Goal: Task Accomplishment & Management: Manage account settings

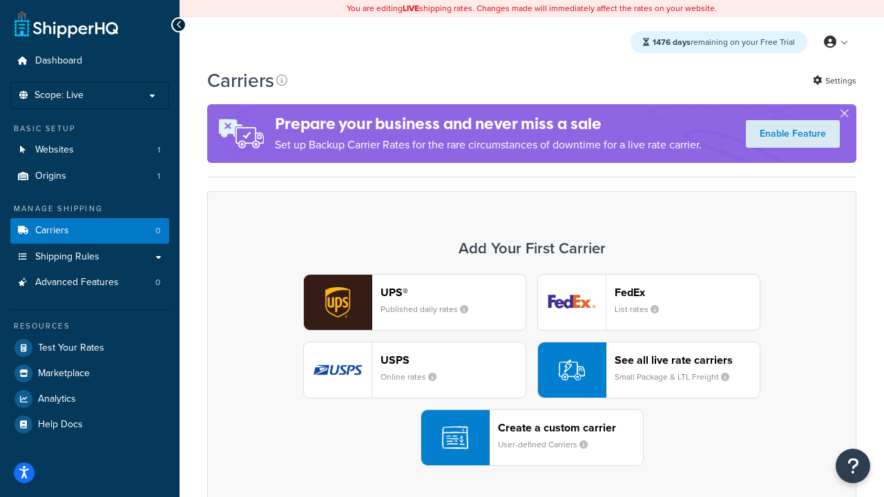
click at [532, 370] on div "UPS® Published daily rates FedEx List rates USPS Online rates See all live rate…" at bounding box center [532, 370] width 620 height 192
click at [687, 292] on header "FedEx" at bounding box center [686, 292] width 145 height 13
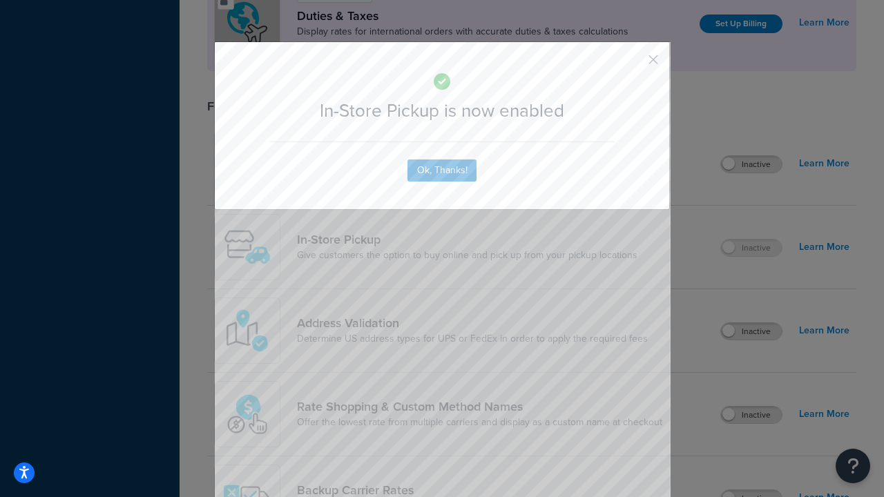
click at [632, 64] on button "button" at bounding box center [632, 64] width 3 height 3
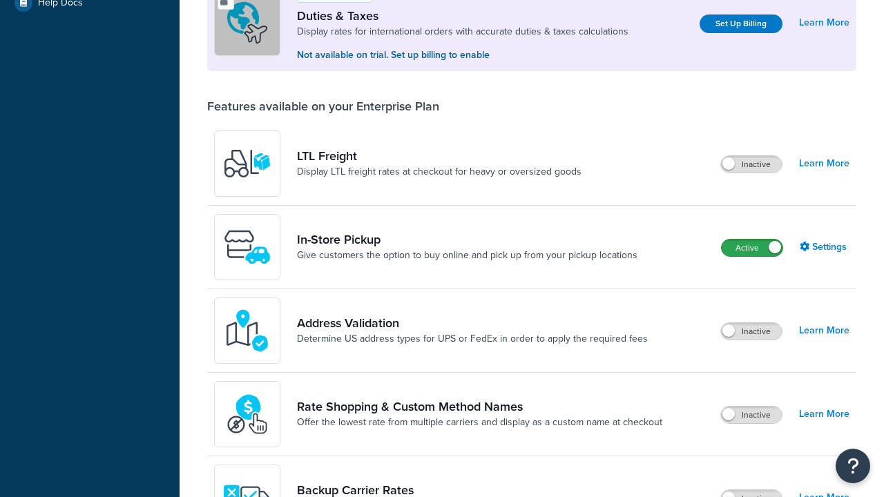
scroll to position [422, 0]
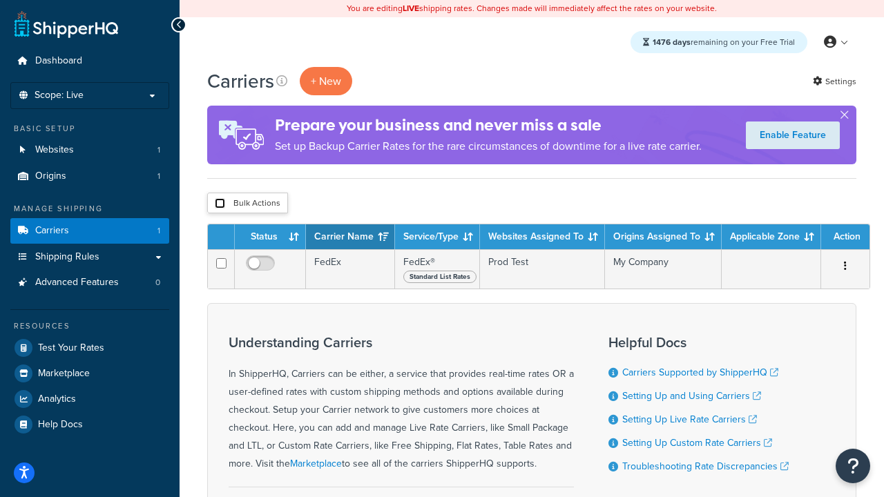
click at [220, 203] on input "checkbox" at bounding box center [220, 203] width 10 height 10
checkbox input "true"
click at [0, 0] on button "Delete" at bounding box center [0, 0] width 0 height 0
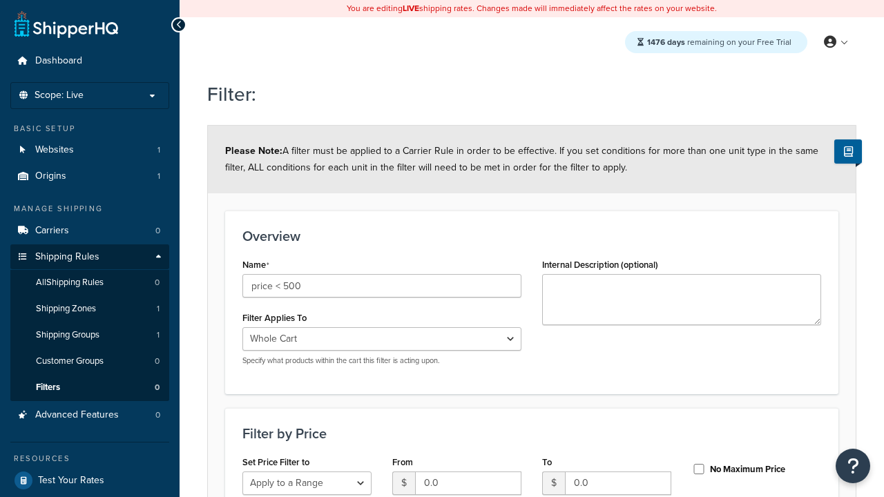
select select "range"
type input "price < 500"
type input "500"
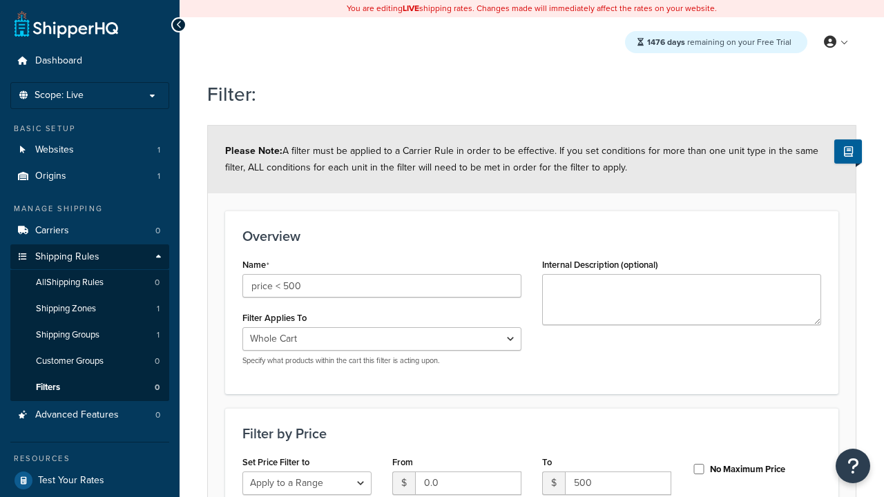
type input "500"
checkbox input "true"
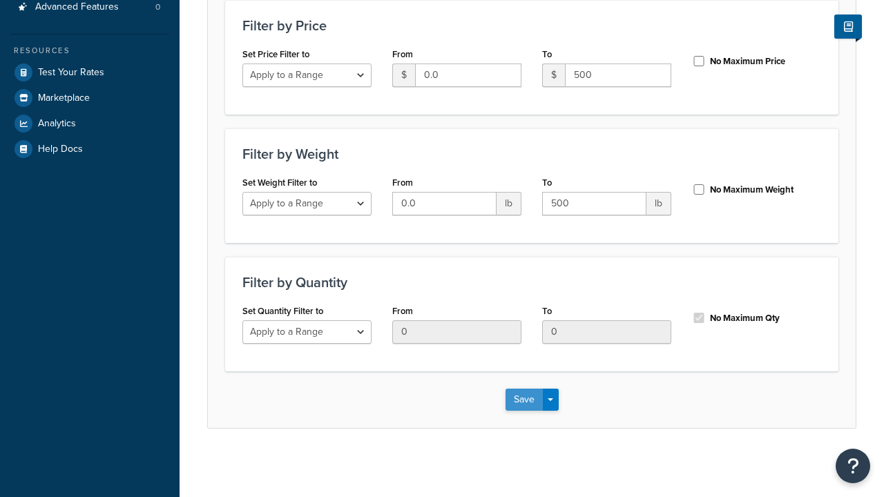
click at [523, 399] on button "Save" at bounding box center [523, 400] width 37 height 22
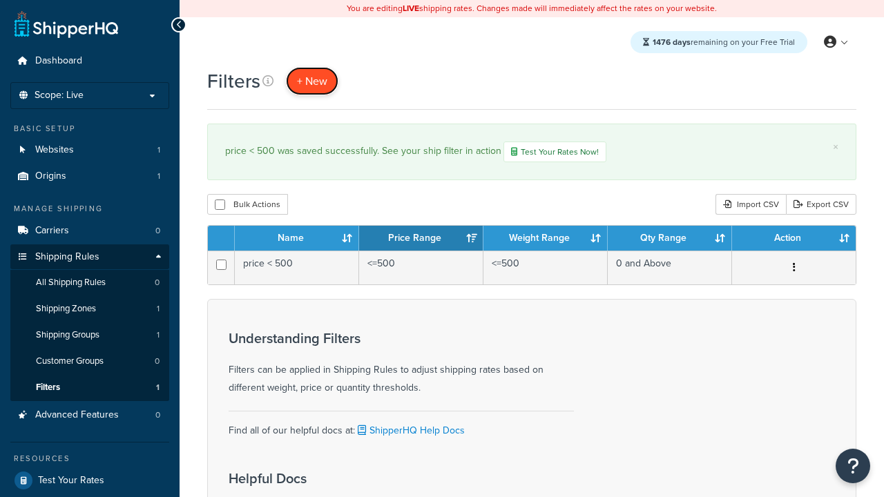
click at [311, 81] on span "+ New" at bounding box center [312, 81] width 30 height 16
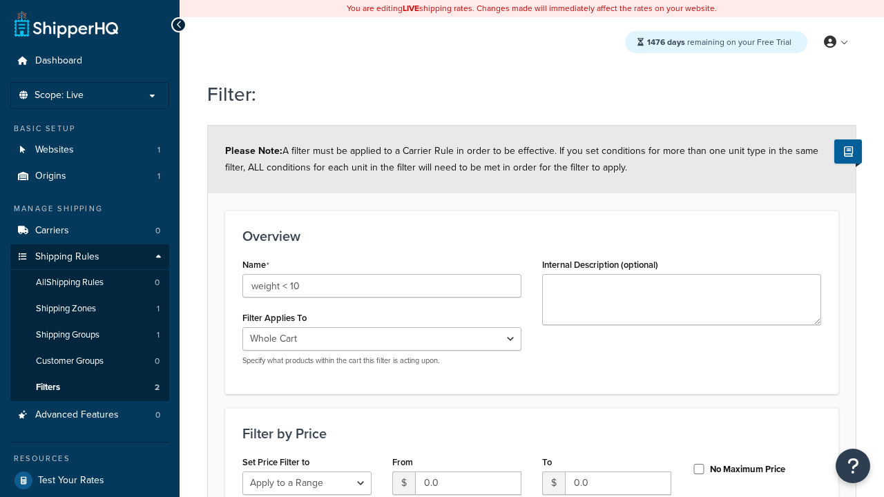
select select "range"
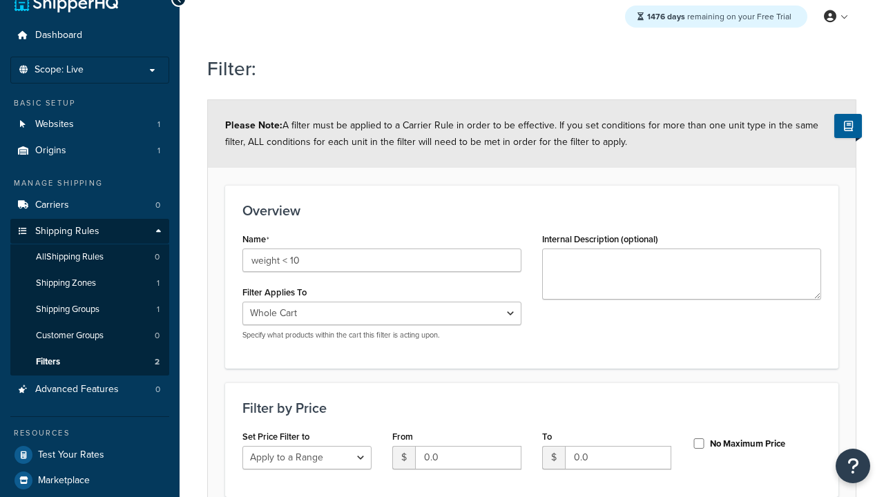
select select "range"
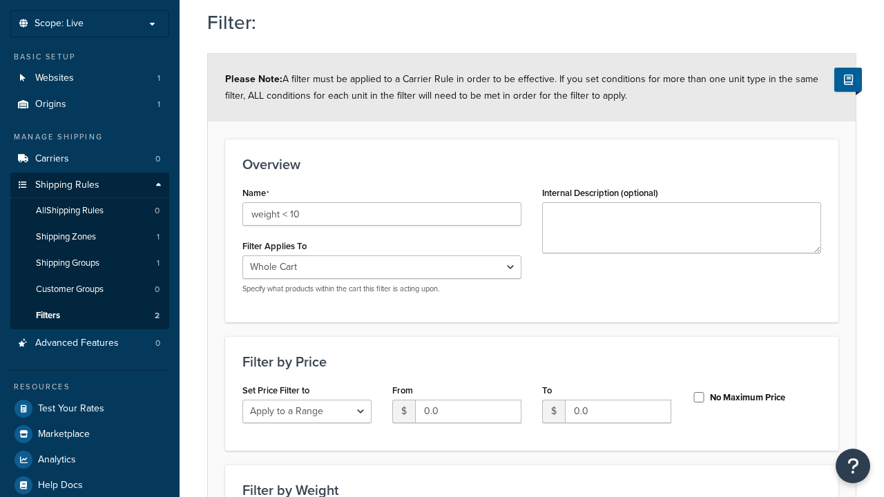
select select "range"
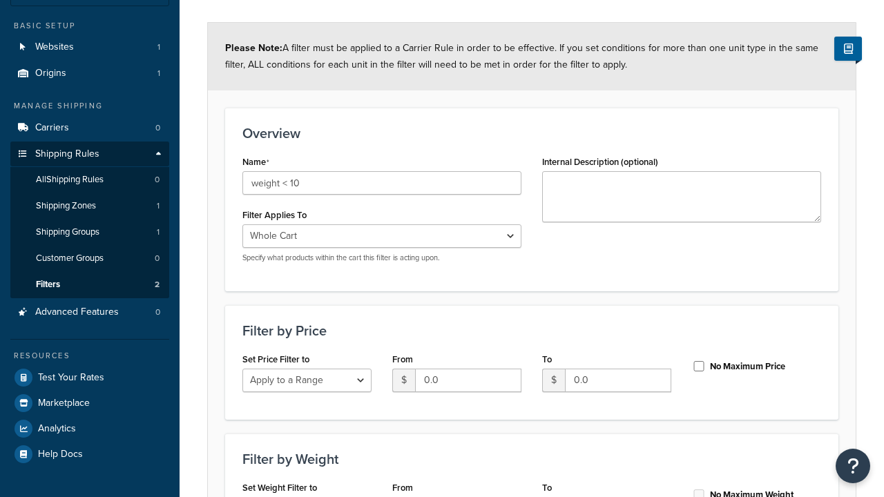
type input "weight < 10"
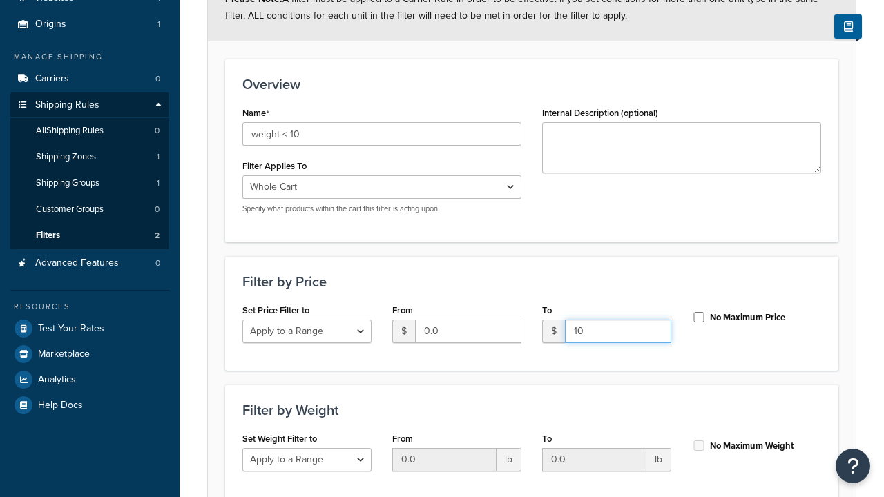
type input "10"
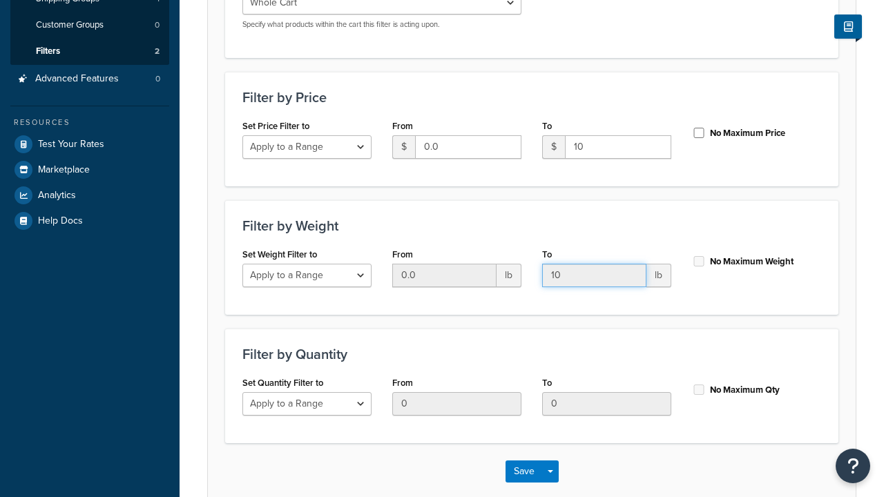
type input "10"
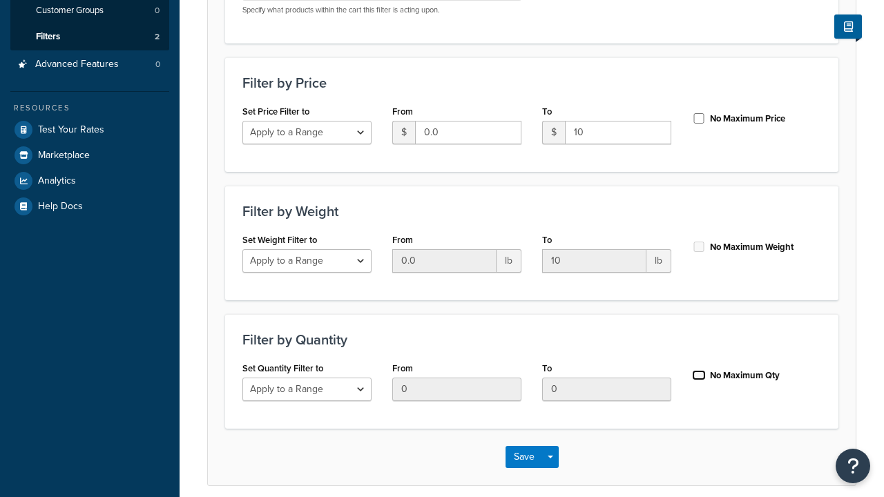
click at [699, 370] on input "No Maximum Qty" at bounding box center [699, 375] width 14 height 10
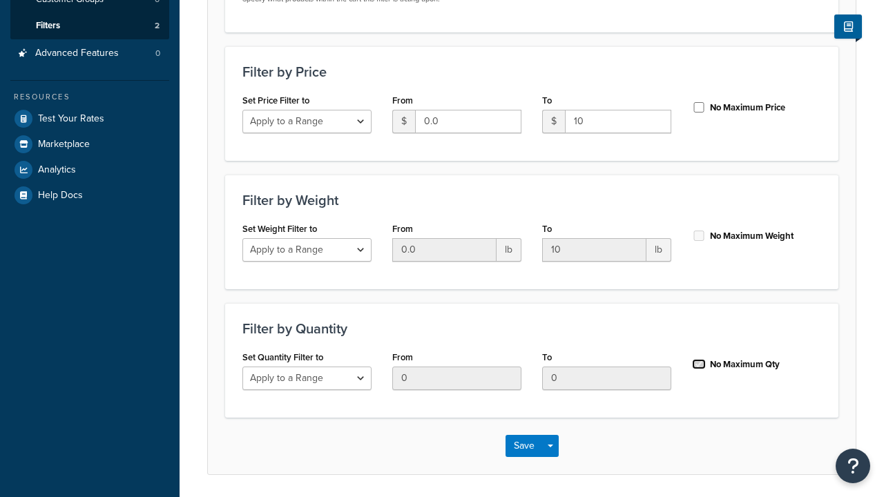
checkbox input "true"
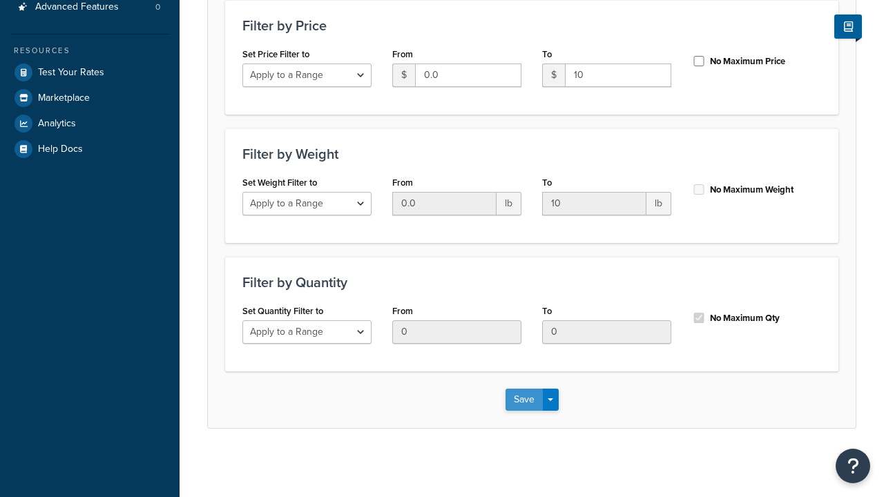
click at [523, 399] on button "Save" at bounding box center [523, 400] width 37 height 22
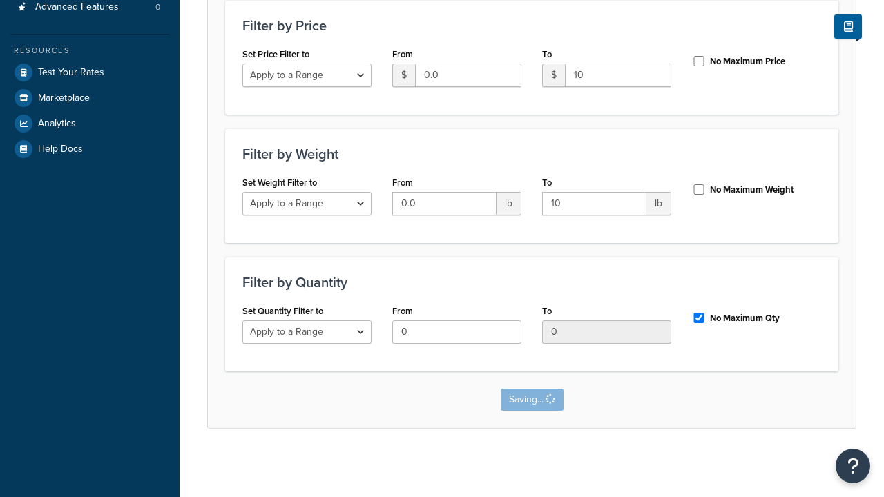
scroll to position [0, 0]
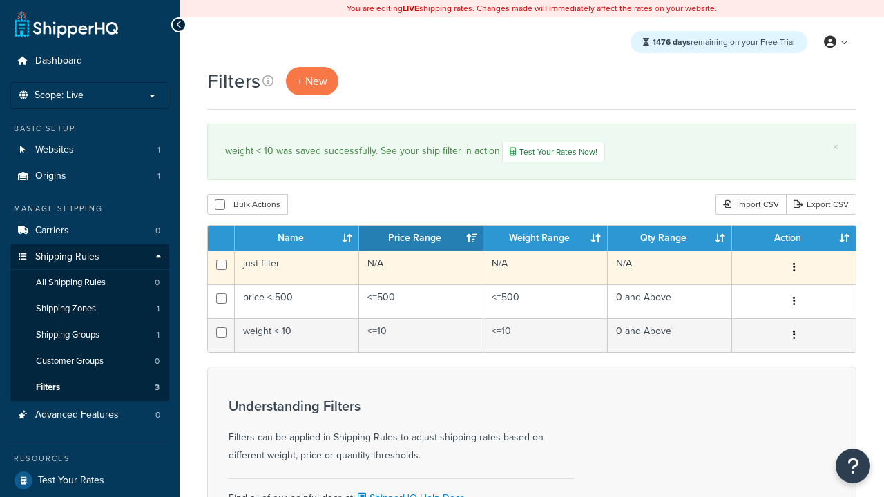
click at [793, 269] on icon "button" at bounding box center [794, 267] width 3 height 10
click at [0, 0] on link "Edit" at bounding box center [0, 0] width 0 height 0
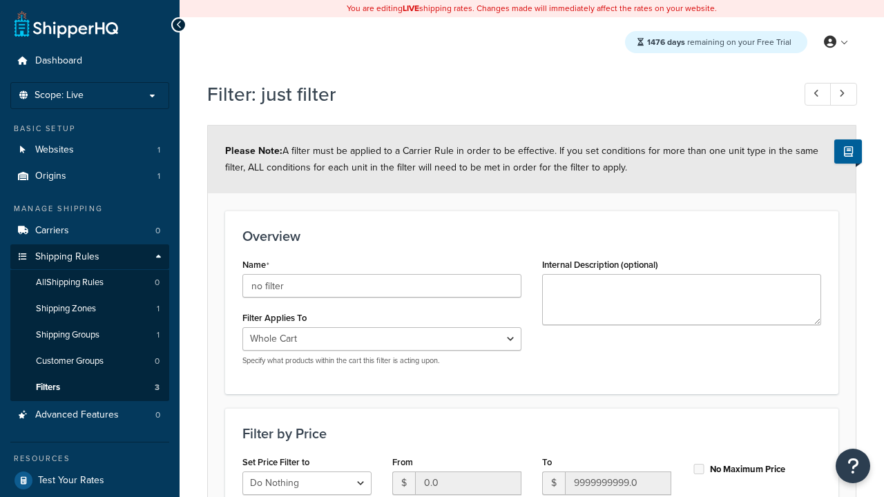
scroll to position [408, 0]
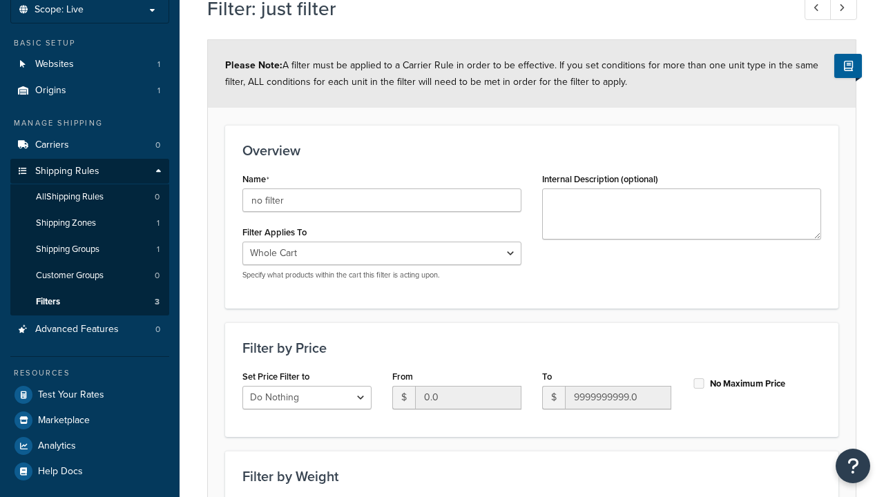
type input "no filter"
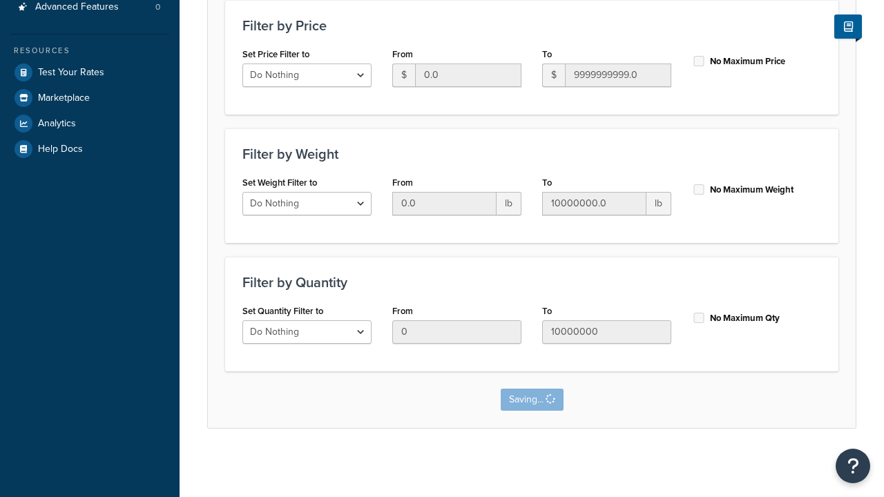
scroll to position [0, 0]
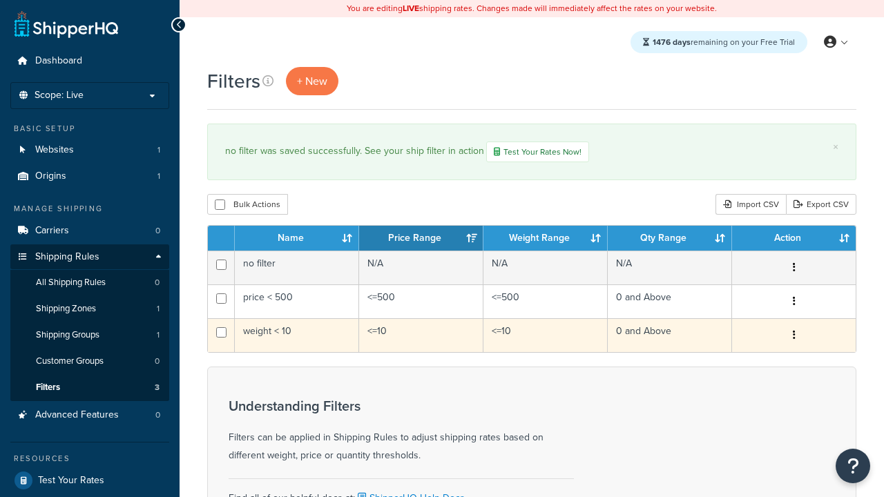
click at [793, 336] on icon "button" at bounding box center [794, 335] width 3 height 10
click at [0, 0] on link "Duplicate" at bounding box center [0, 0] width 0 height 0
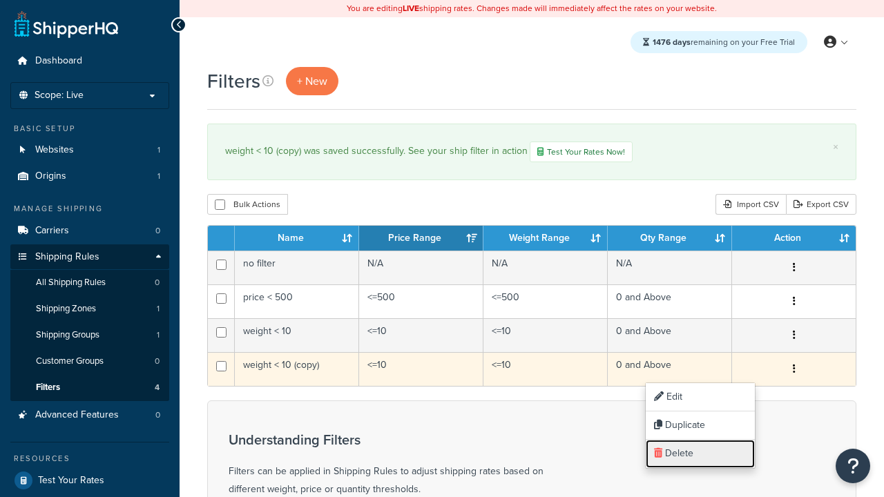
click at [700, 454] on link "Delete" at bounding box center [700, 454] width 109 height 28
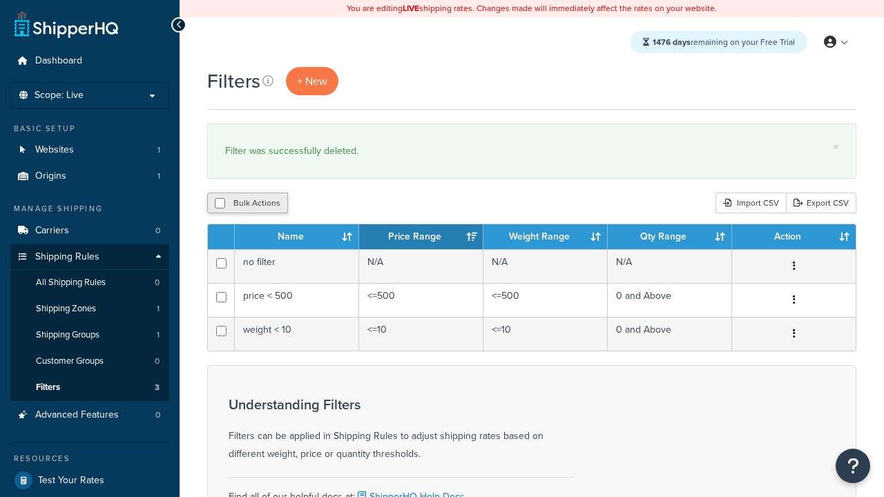
click at [246, 203] on button "Bulk Actions" at bounding box center [247, 203] width 81 height 21
checkbox input "true"
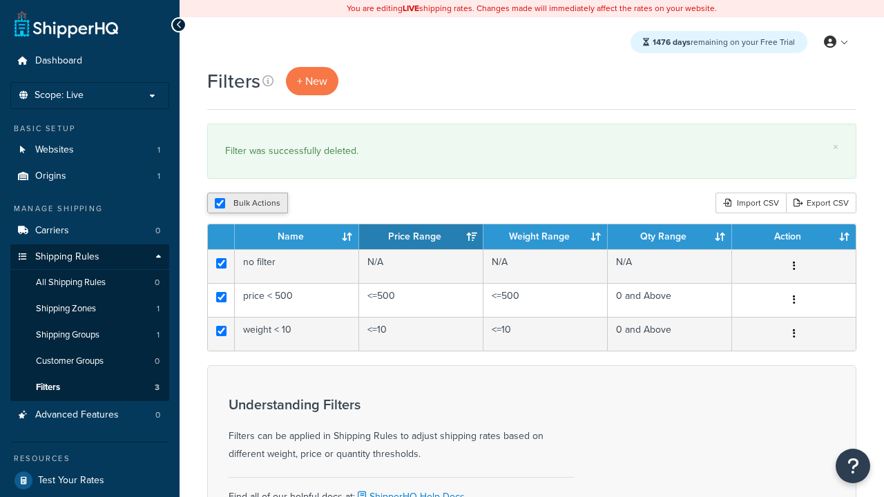
click at [0, 0] on button "Duplicate" at bounding box center [0, 0] width 0 height 0
